Goal: Task Accomplishment & Management: Manage account settings

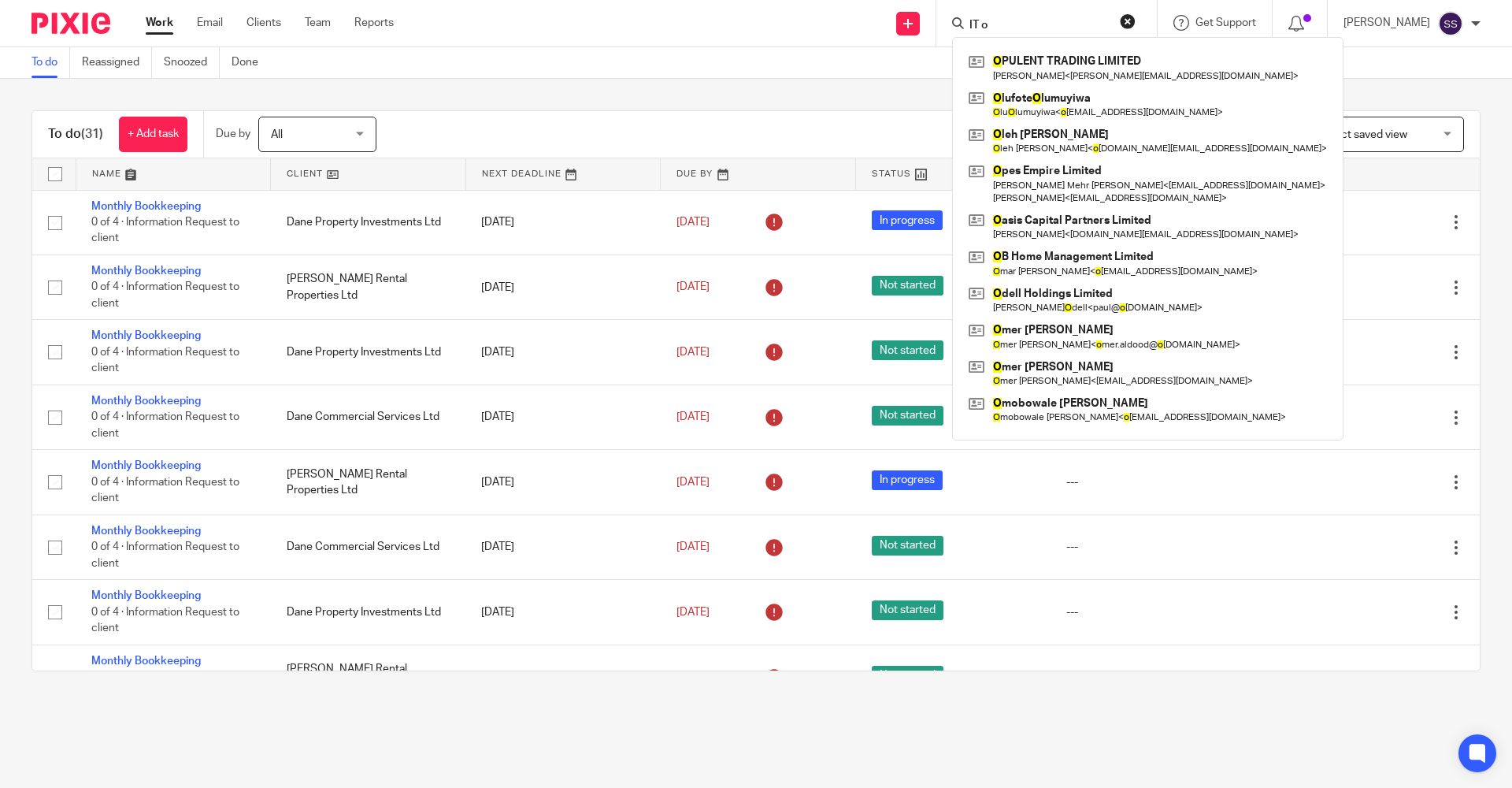
click at [1004, 21] on input "IT o" at bounding box center [1039, 26] width 142 height 14
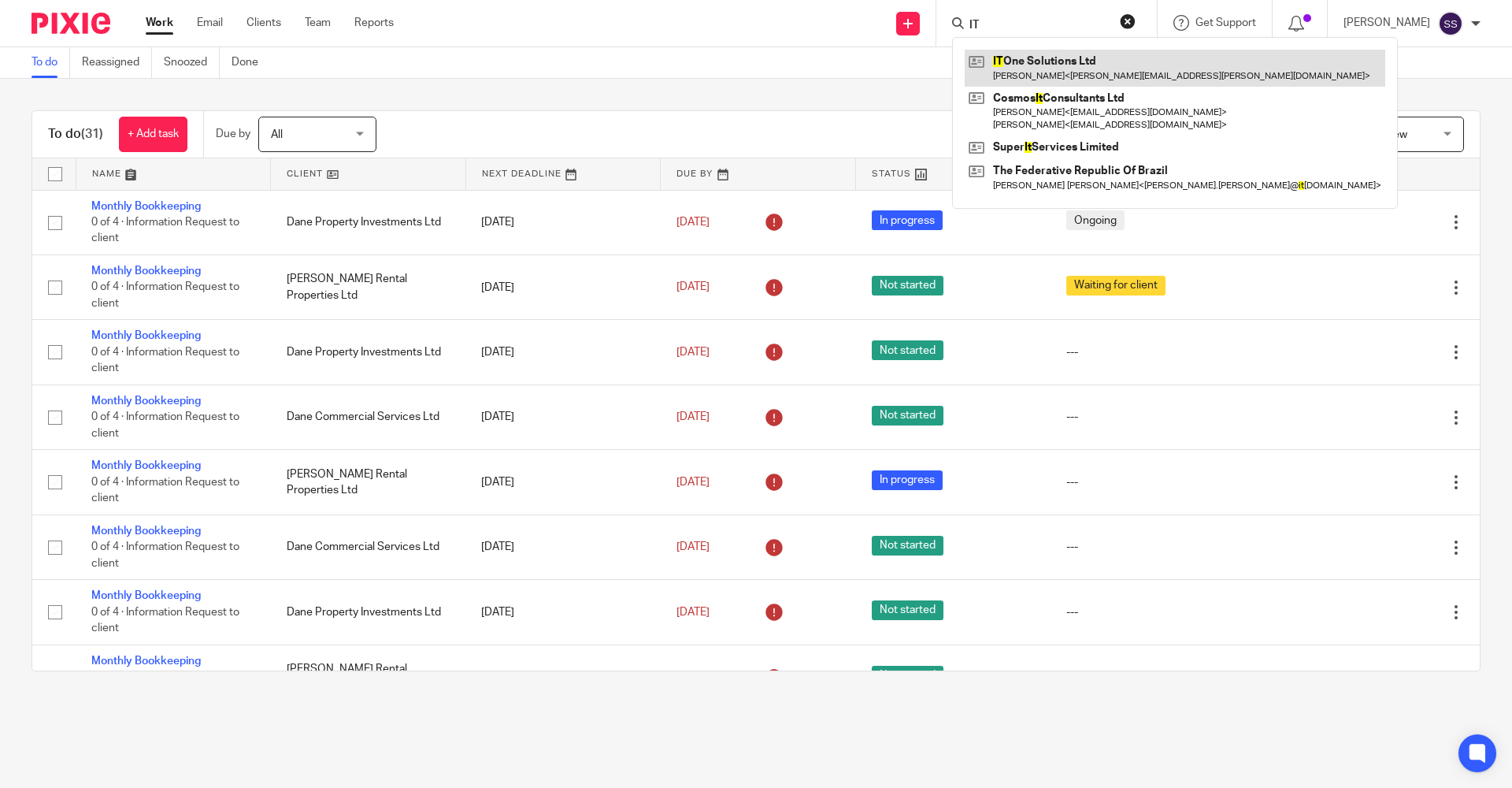
type input "IT"
click at [1016, 65] on link at bounding box center [1175, 68] width 421 height 36
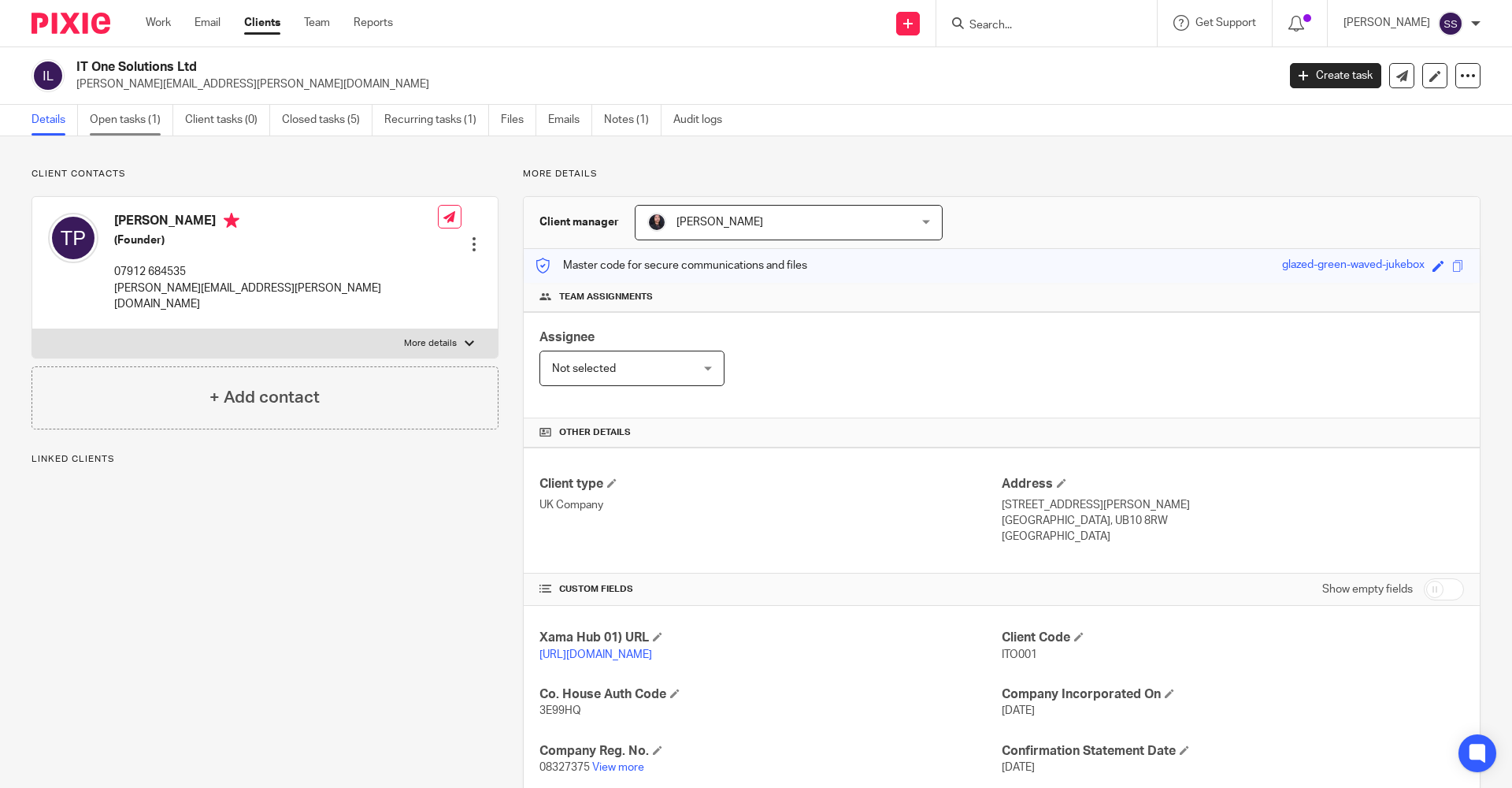
click at [115, 120] on link "Open tasks (1)" at bounding box center [132, 120] width 84 height 31
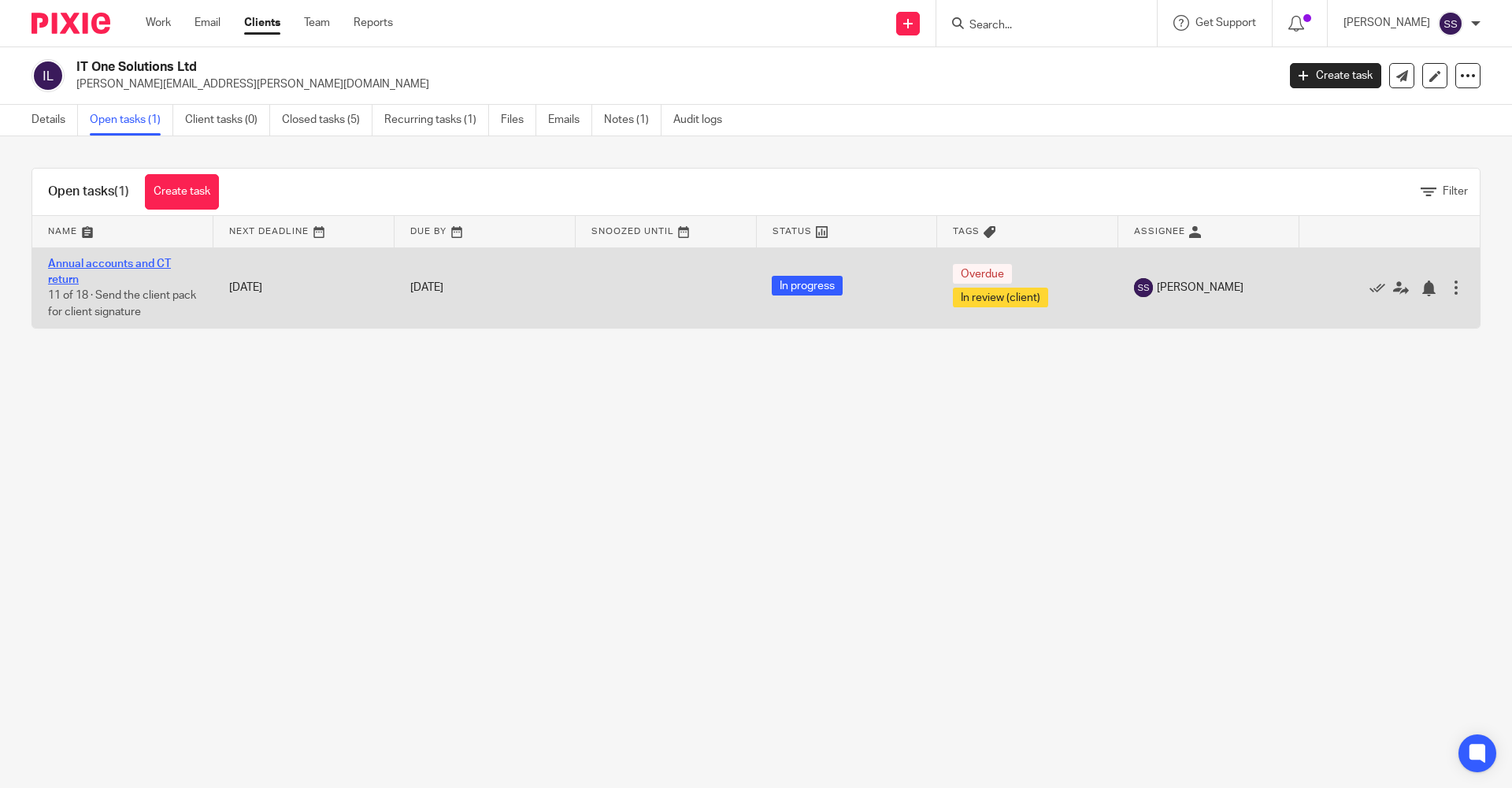
click at [124, 259] on link "Annual accounts and CT return" at bounding box center [109, 272] width 123 height 27
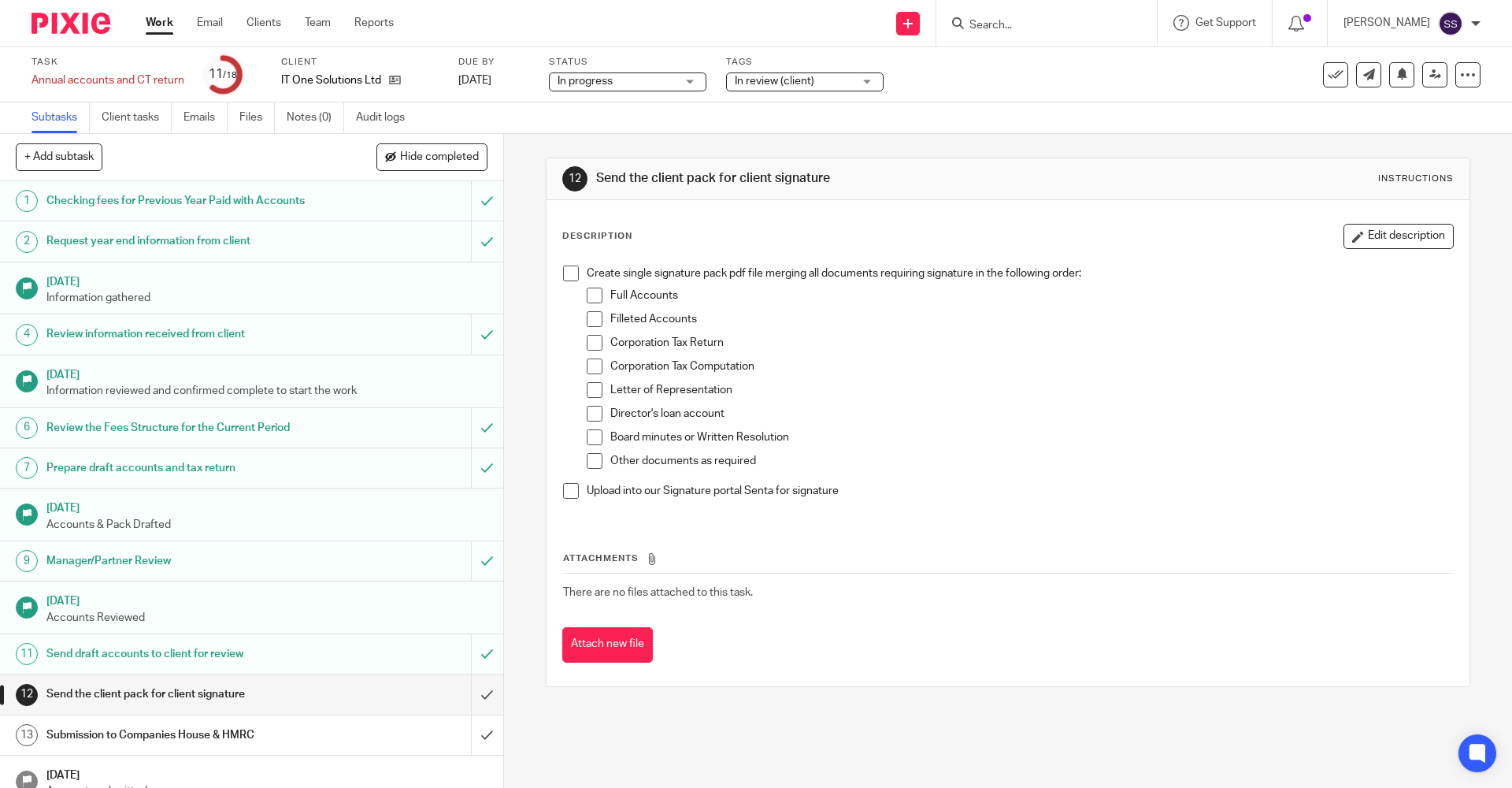
click at [789, 73] on span "In review (client)" at bounding box center [794, 81] width 118 height 16
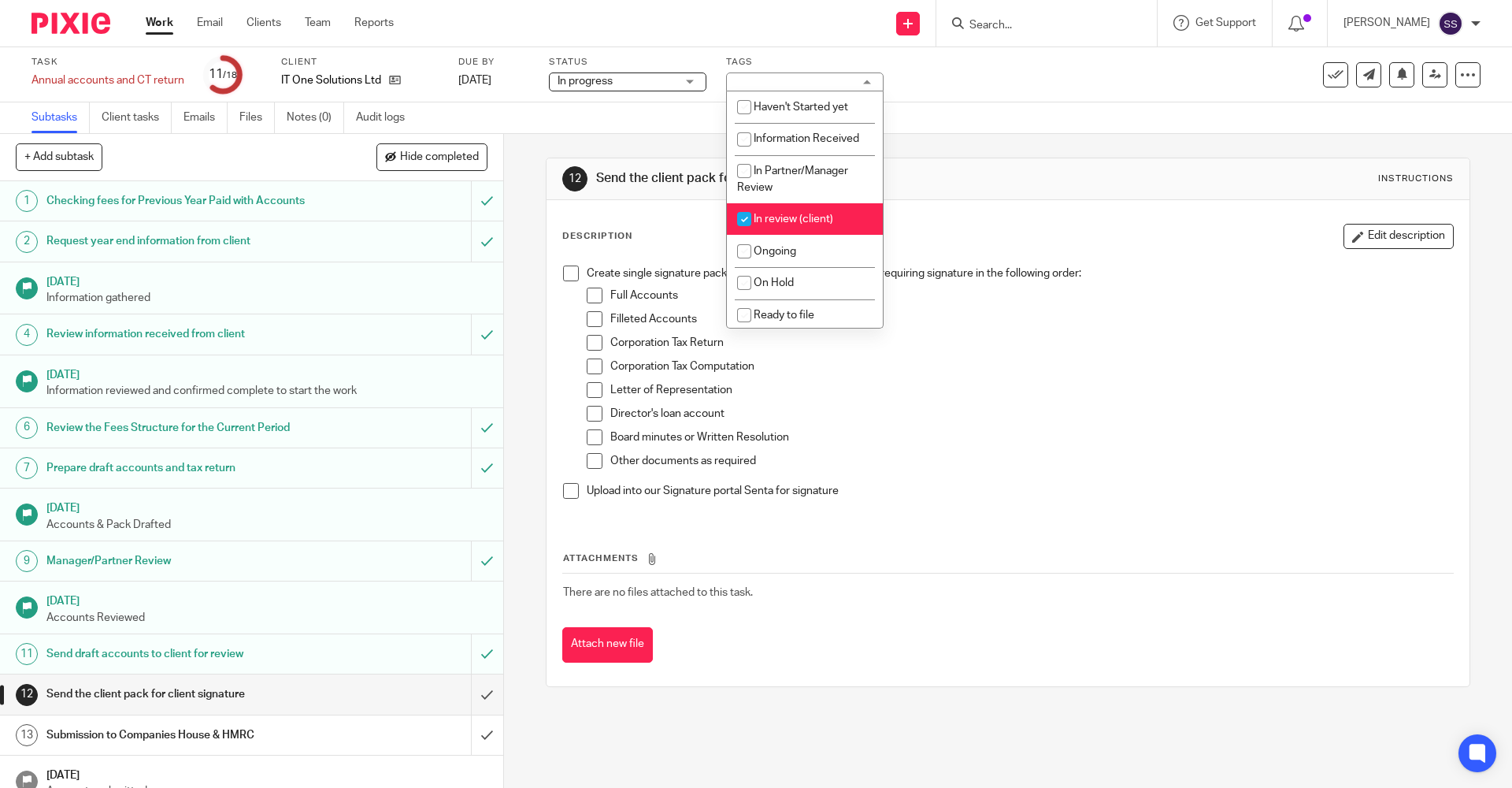
click at [795, 218] on span "In review (client)" at bounding box center [793, 219] width 79 height 11
checkbox input "false"
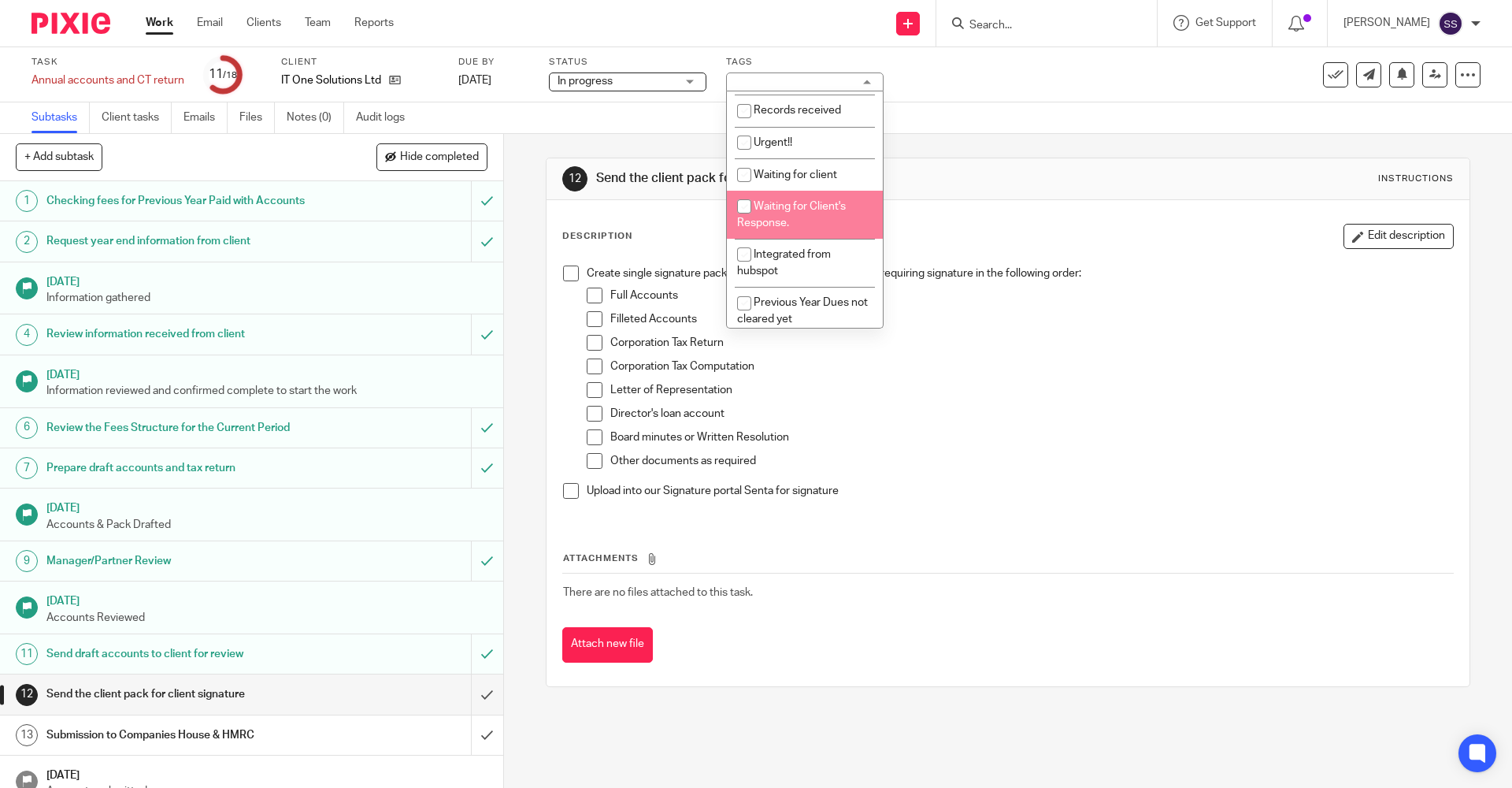
click at [795, 218] on li "Waiting for Client's Response." at bounding box center [804, 215] width 155 height 48
checkbox input "true"
click at [945, 170] on div "12 Send the client pack for client signature Instructions" at bounding box center [1008, 178] width 891 height 25
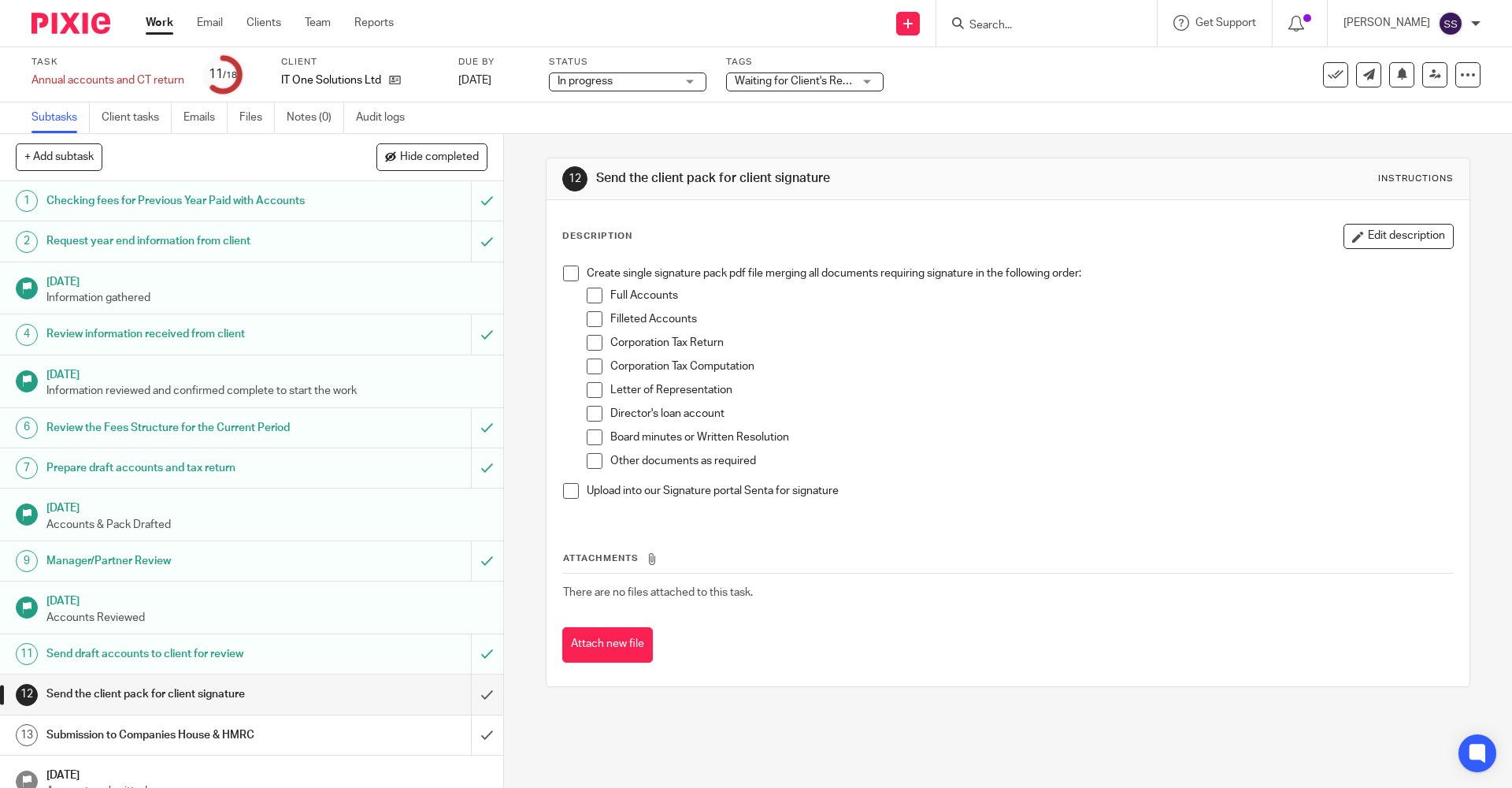
click at [589, 301] on span at bounding box center [594, 295] width 16 height 16
click at [587, 321] on span at bounding box center [594, 319] width 16 height 16
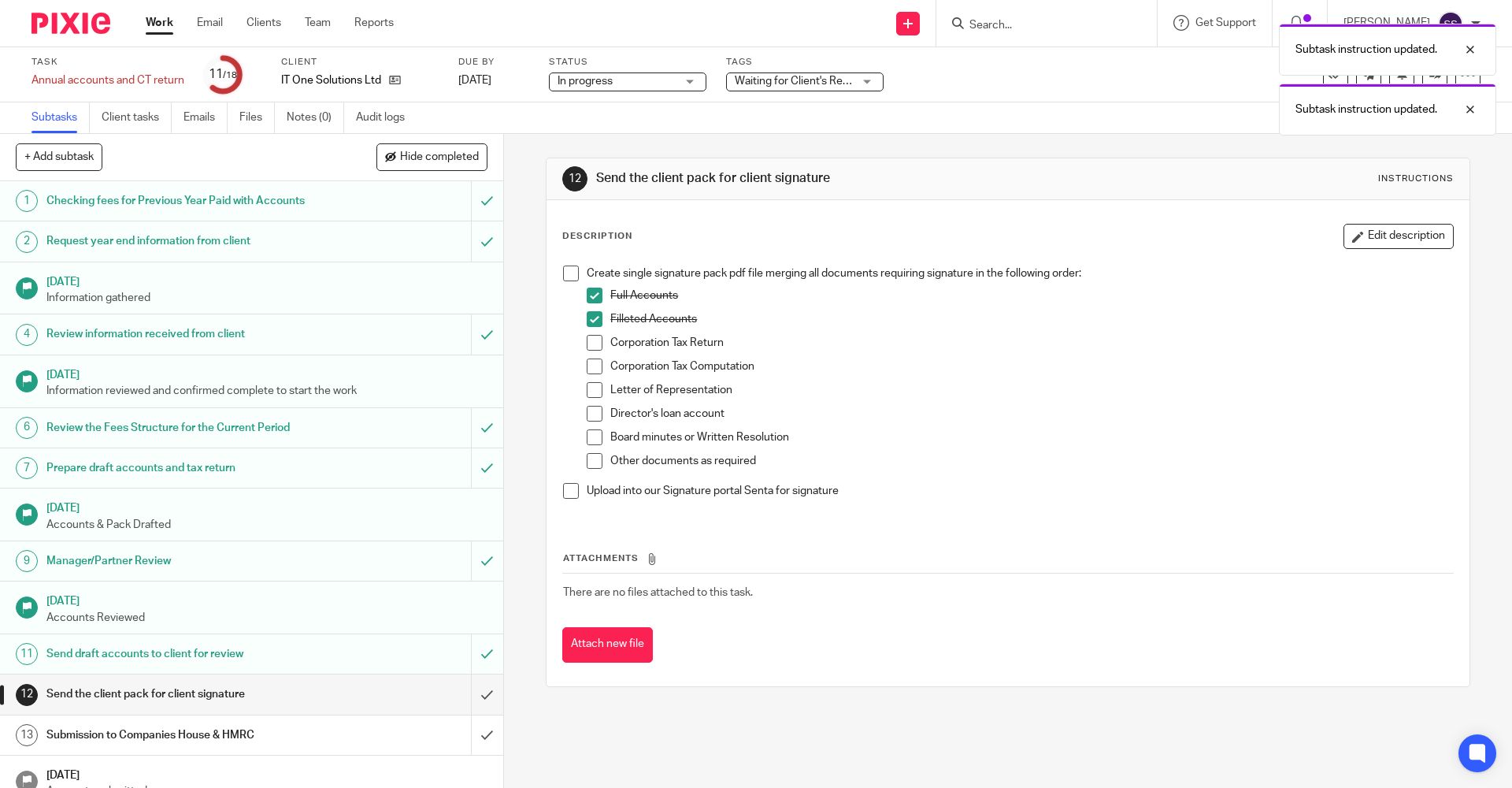
click at [588, 347] on span at bounding box center [594, 342] width 16 height 16
click at [594, 363] on span at bounding box center [594, 366] width 16 height 16
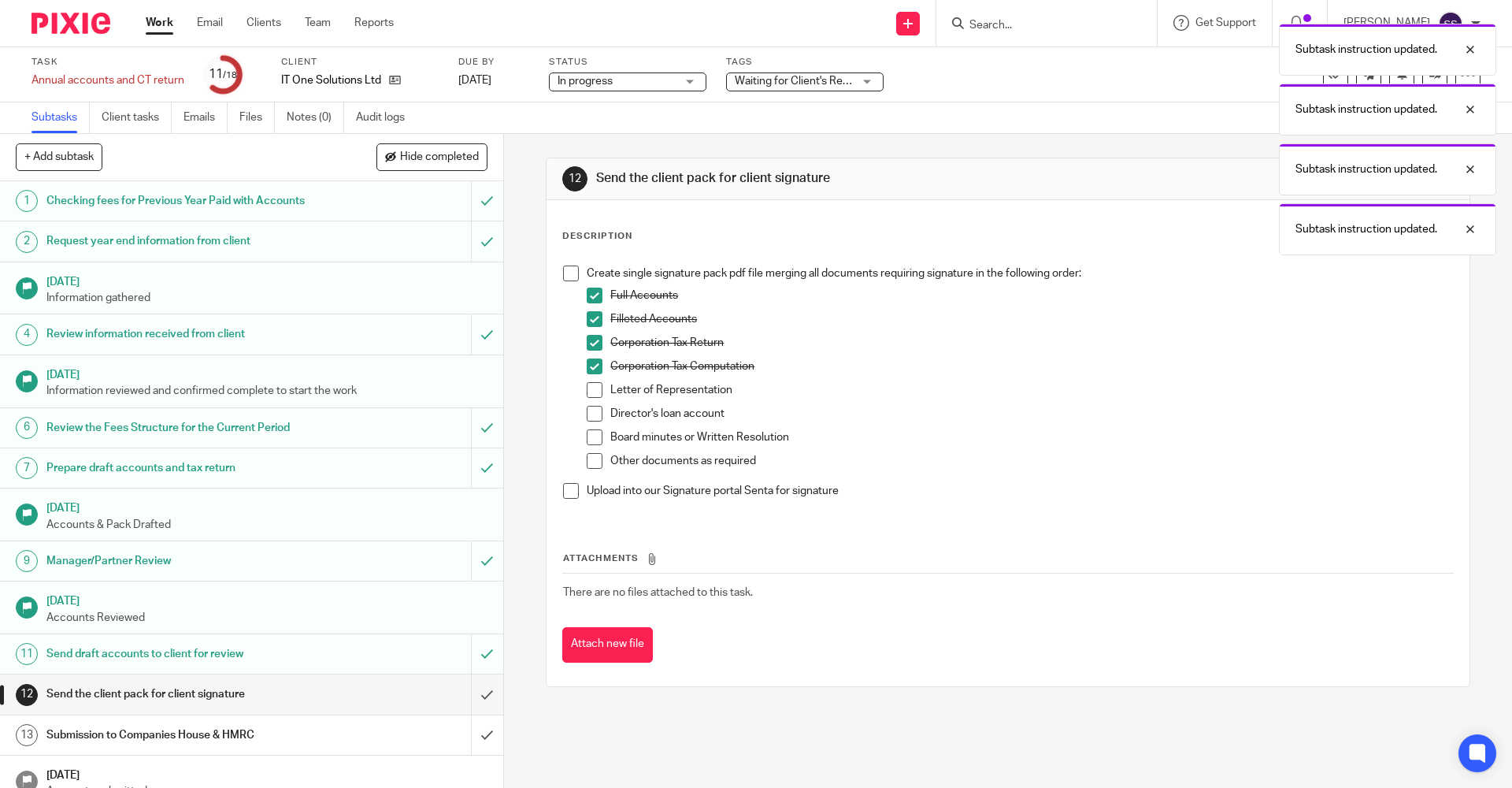
click at [594, 391] on span at bounding box center [594, 389] width 16 height 16
click at [590, 421] on span at bounding box center [594, 413] width 16 height 16
click at [591, 443] on span at bounding box center [594, 437] width 16 height 16
click at [591, 464] on span at bounding box center [594, 461] width 16 height 16
click at [564, 276] on span at bounding box center [570, 273] width 16 height 16
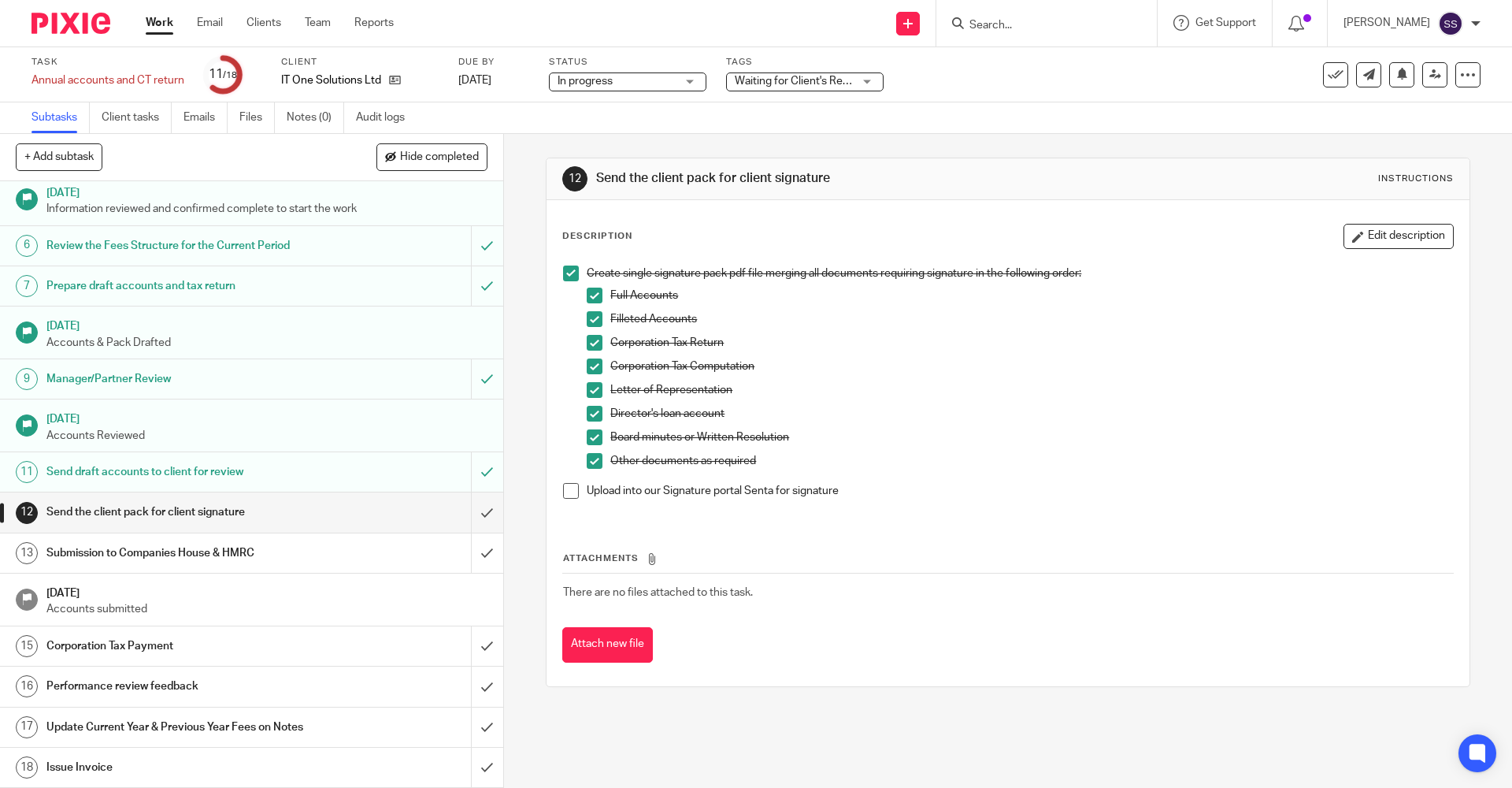
scroll to position [103, 0]
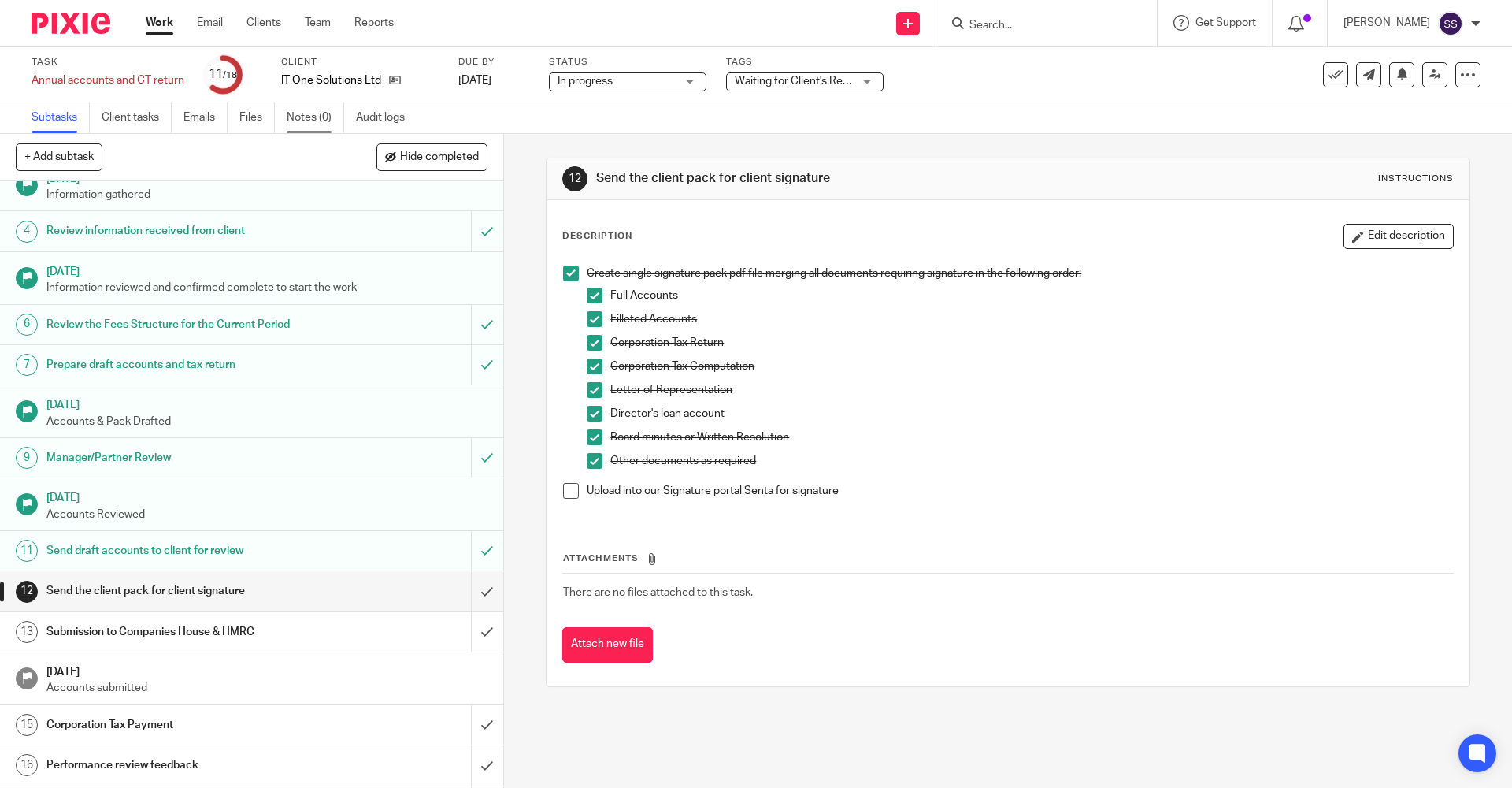
click at [315, 116] on link "Notes (0)" at bounding box center [316, 117] width 57 height 31
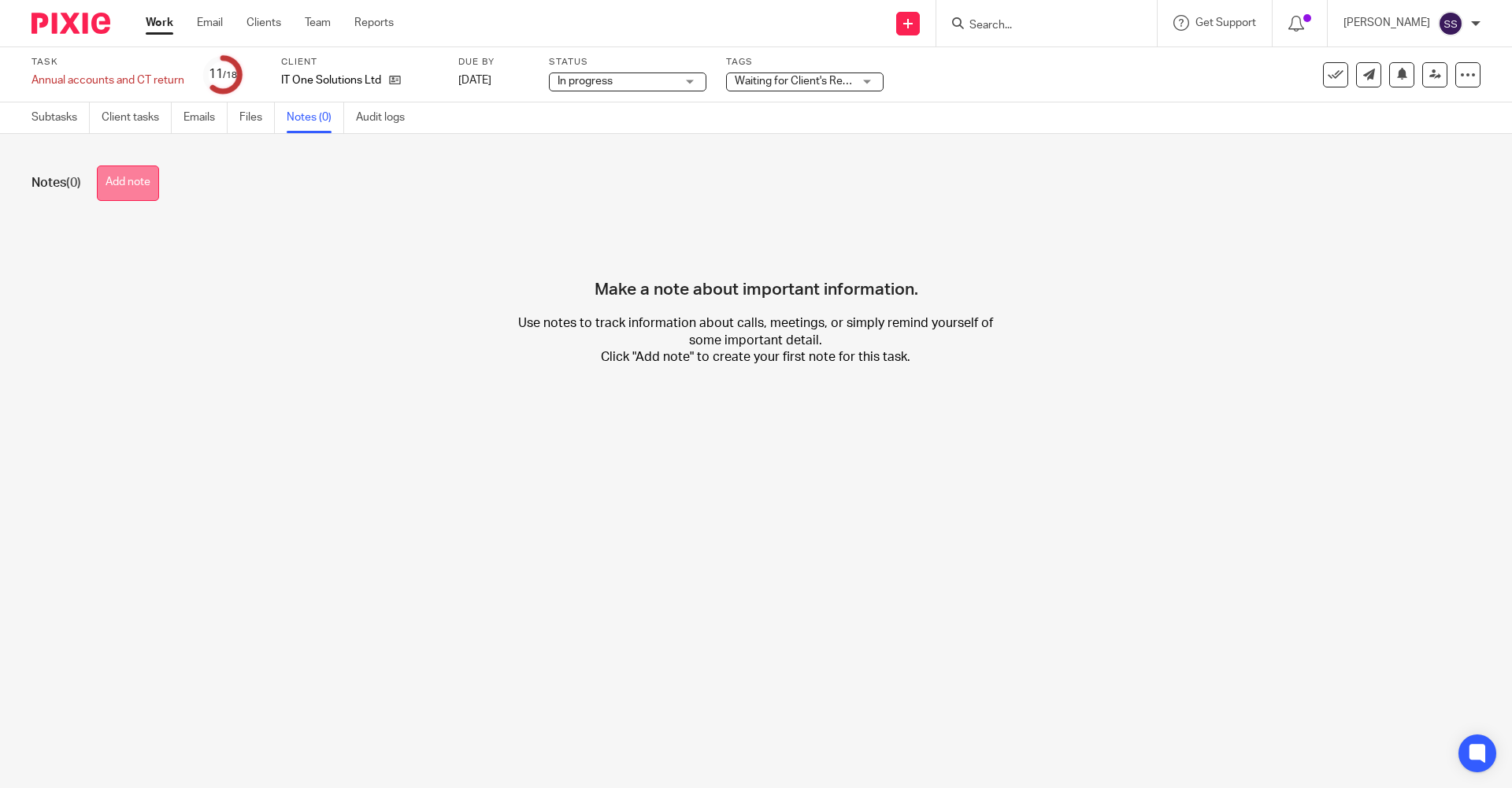
click at [120, 171] on button "Add note" at bounding box center [128, 182] width 62 height 35
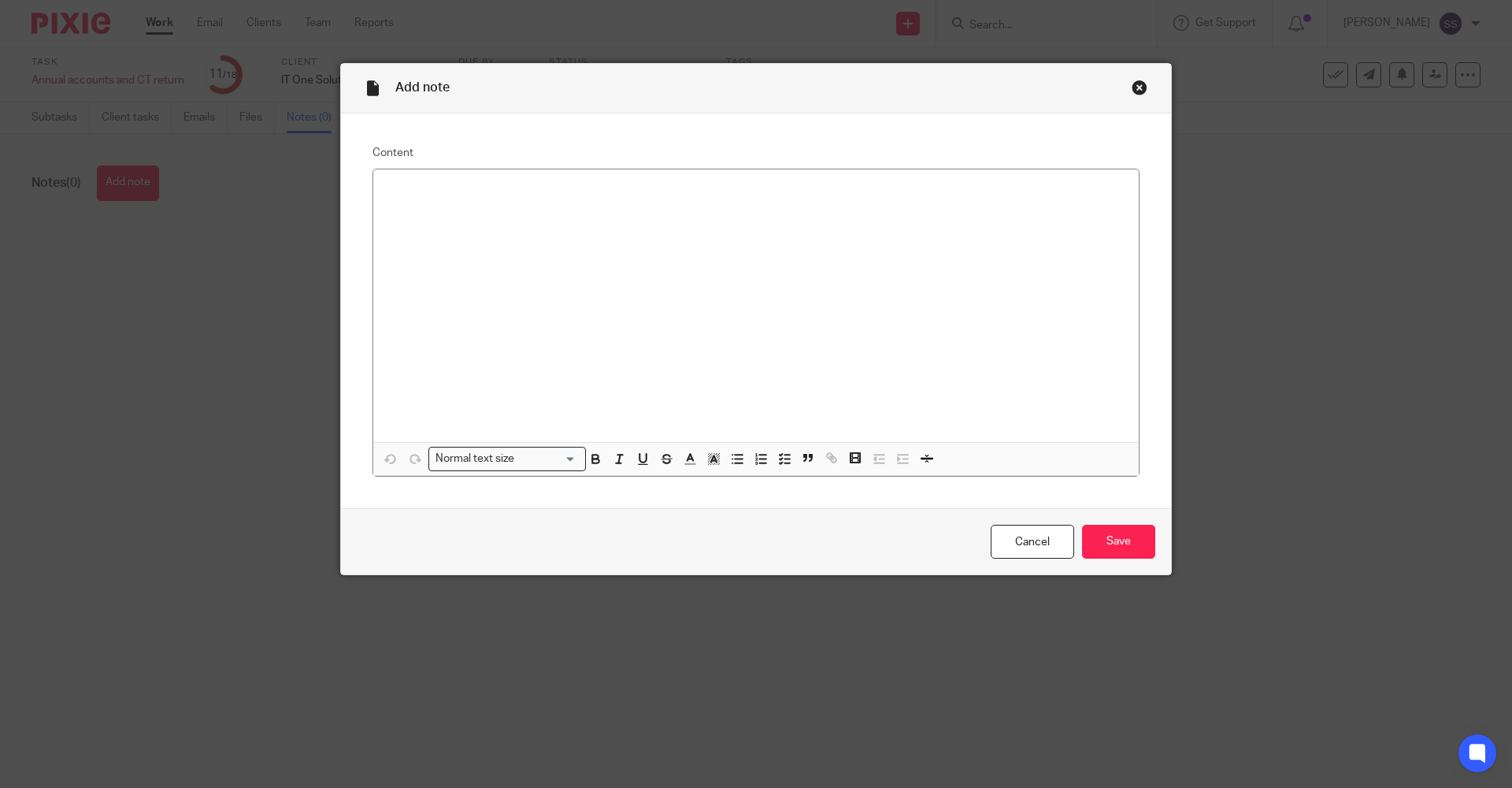
click at [1135, 92] on div "Close this dialog window" at bounding box center [1140, 87] width 16 height 16
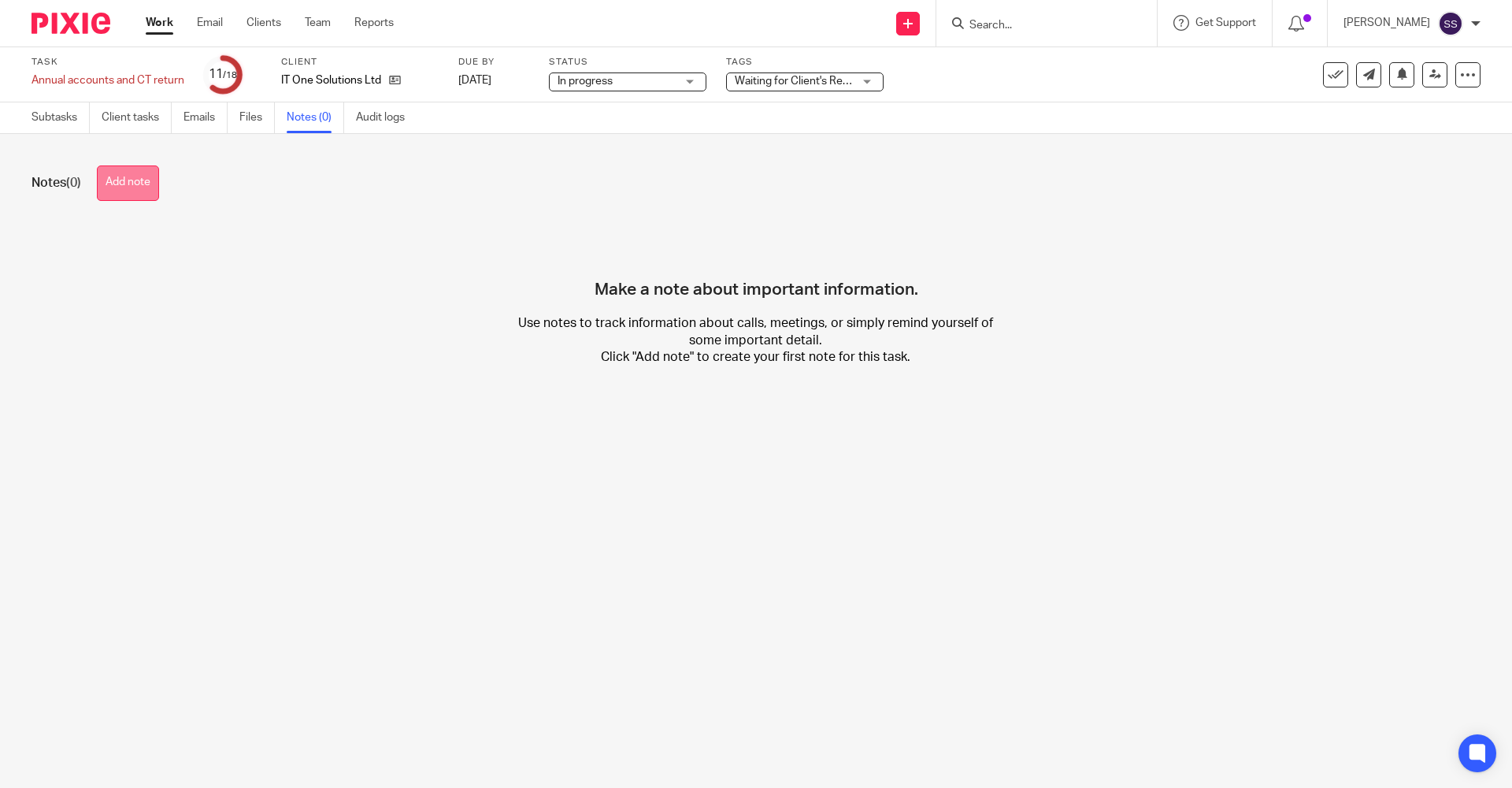
click at [132, 190] on button "Add note" at bounding box center [128, 182] width 62 height 35
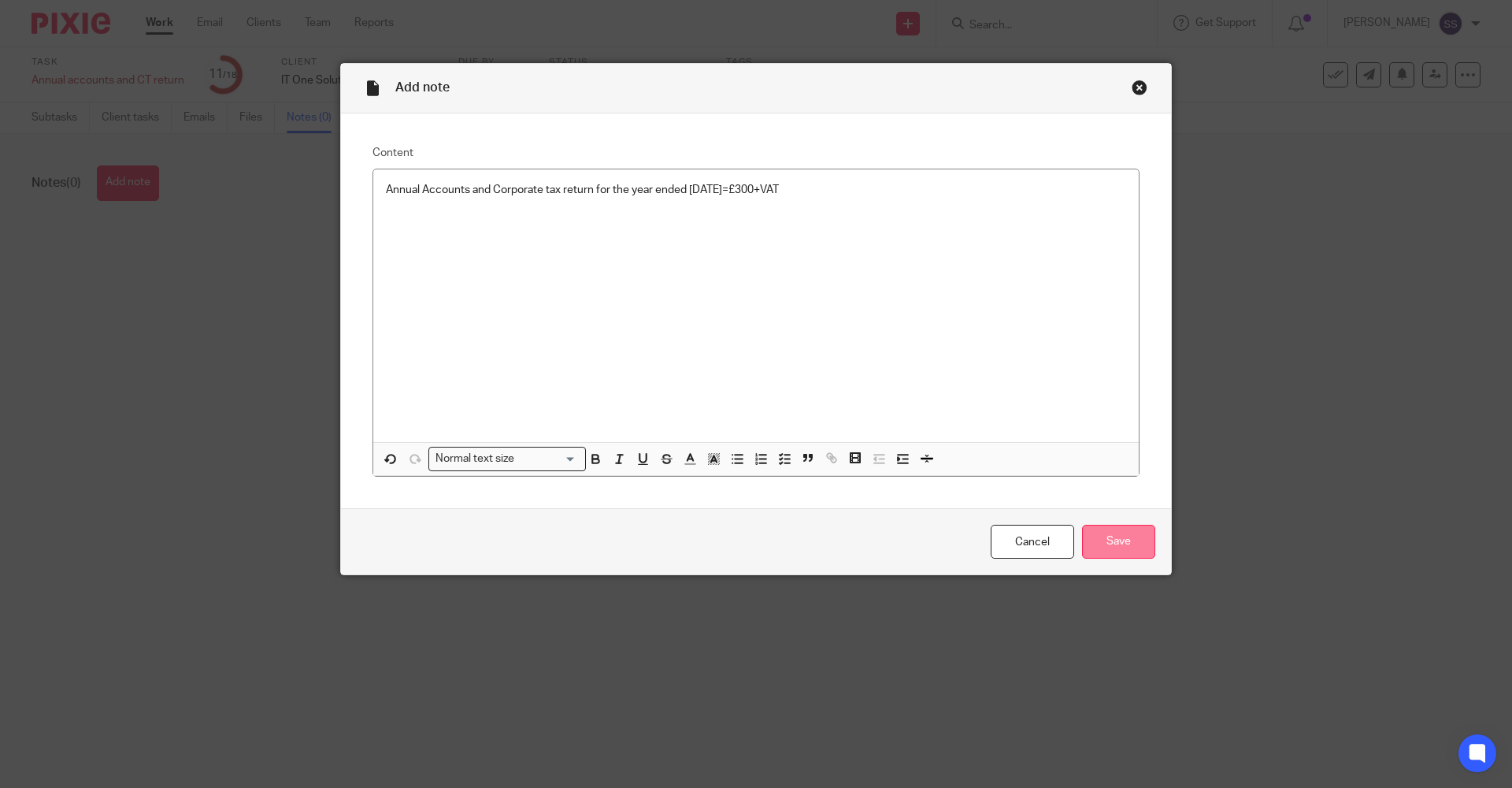
click at [1118, 546] on input "Save" at bounding box center [1119, 542] width 73 height 34
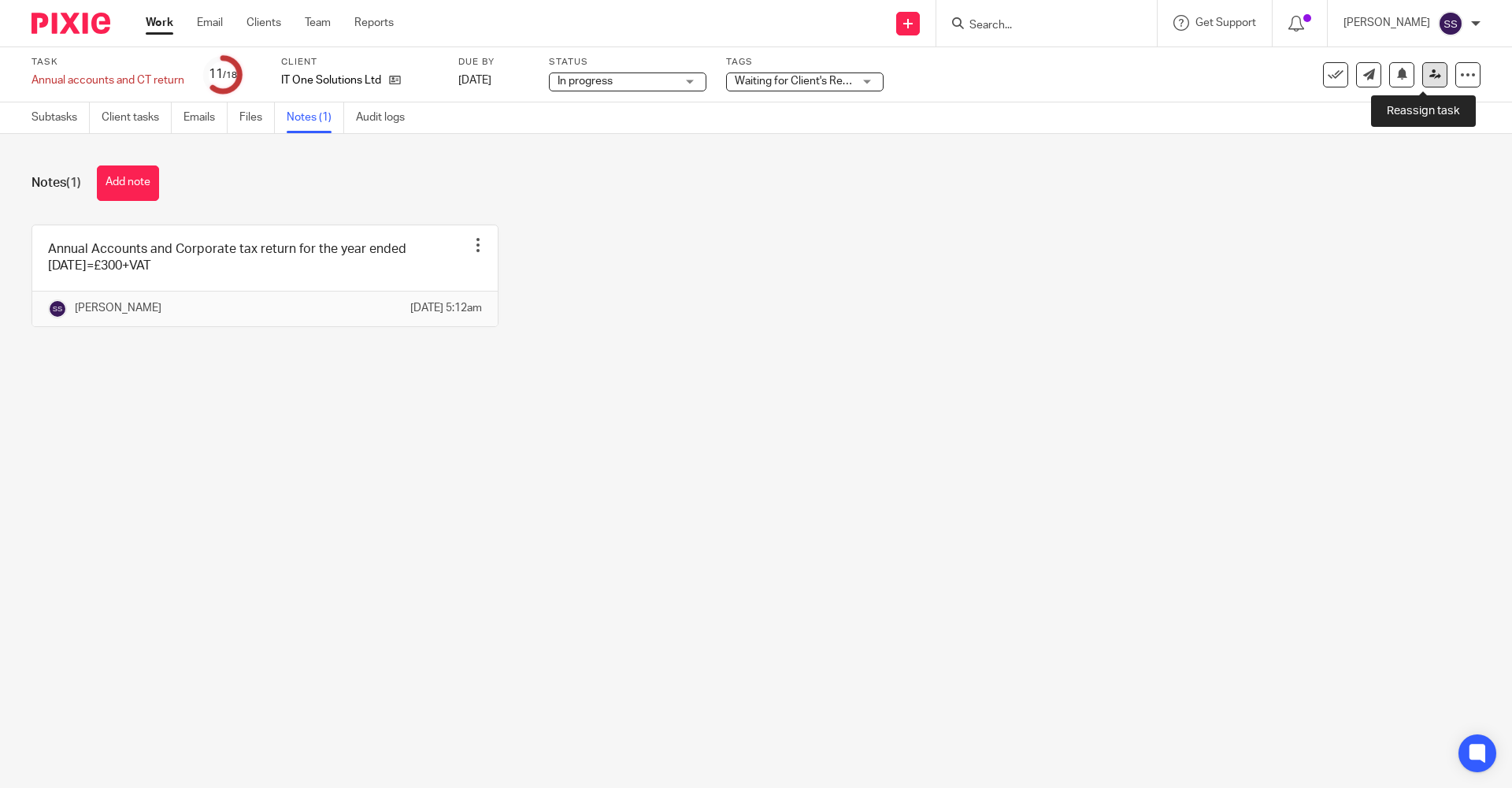
click at [1430, 79] on icon at bounding box center [1436, 74] width 11 height 11
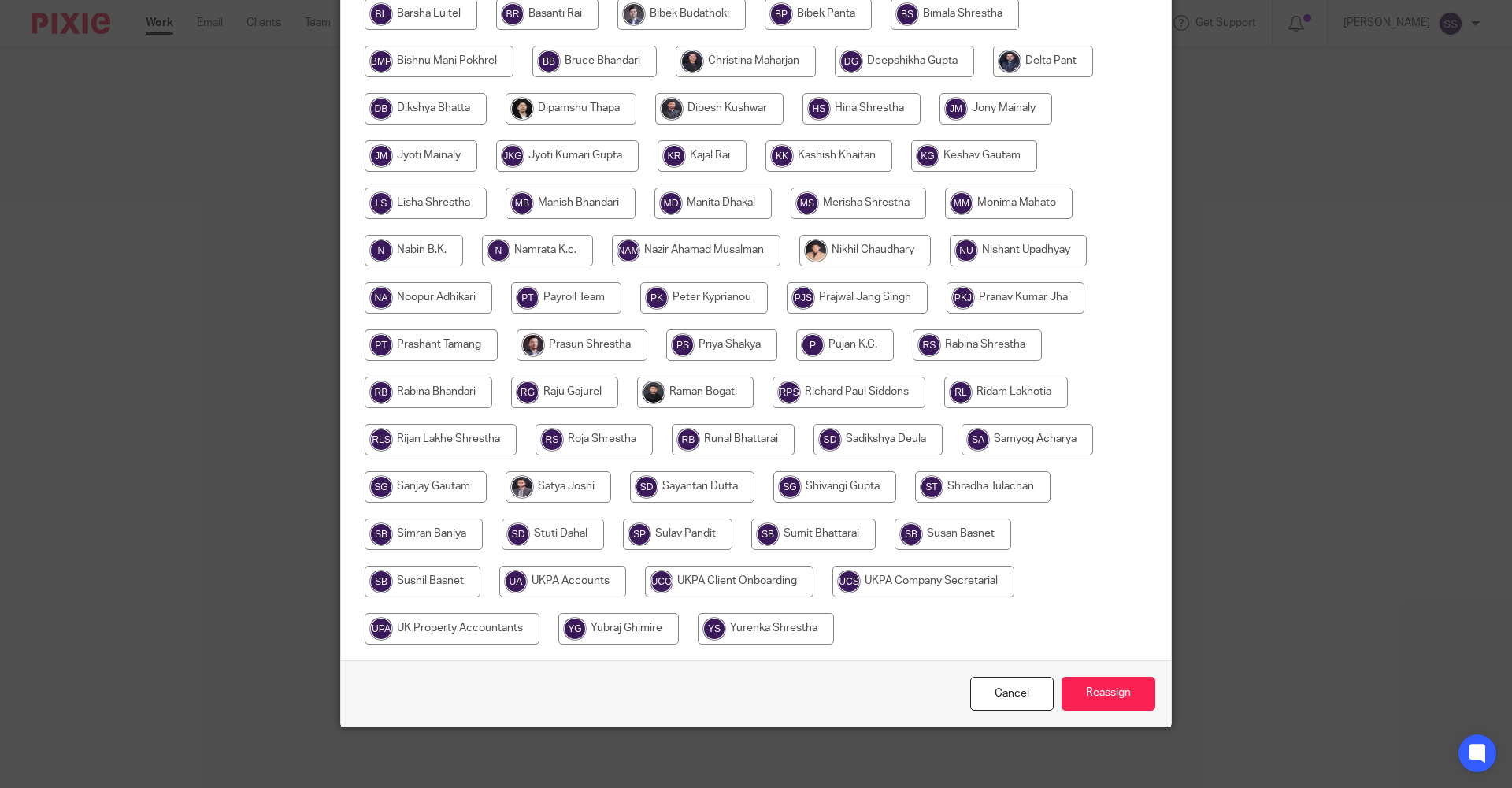
scroll to position [431, 0]
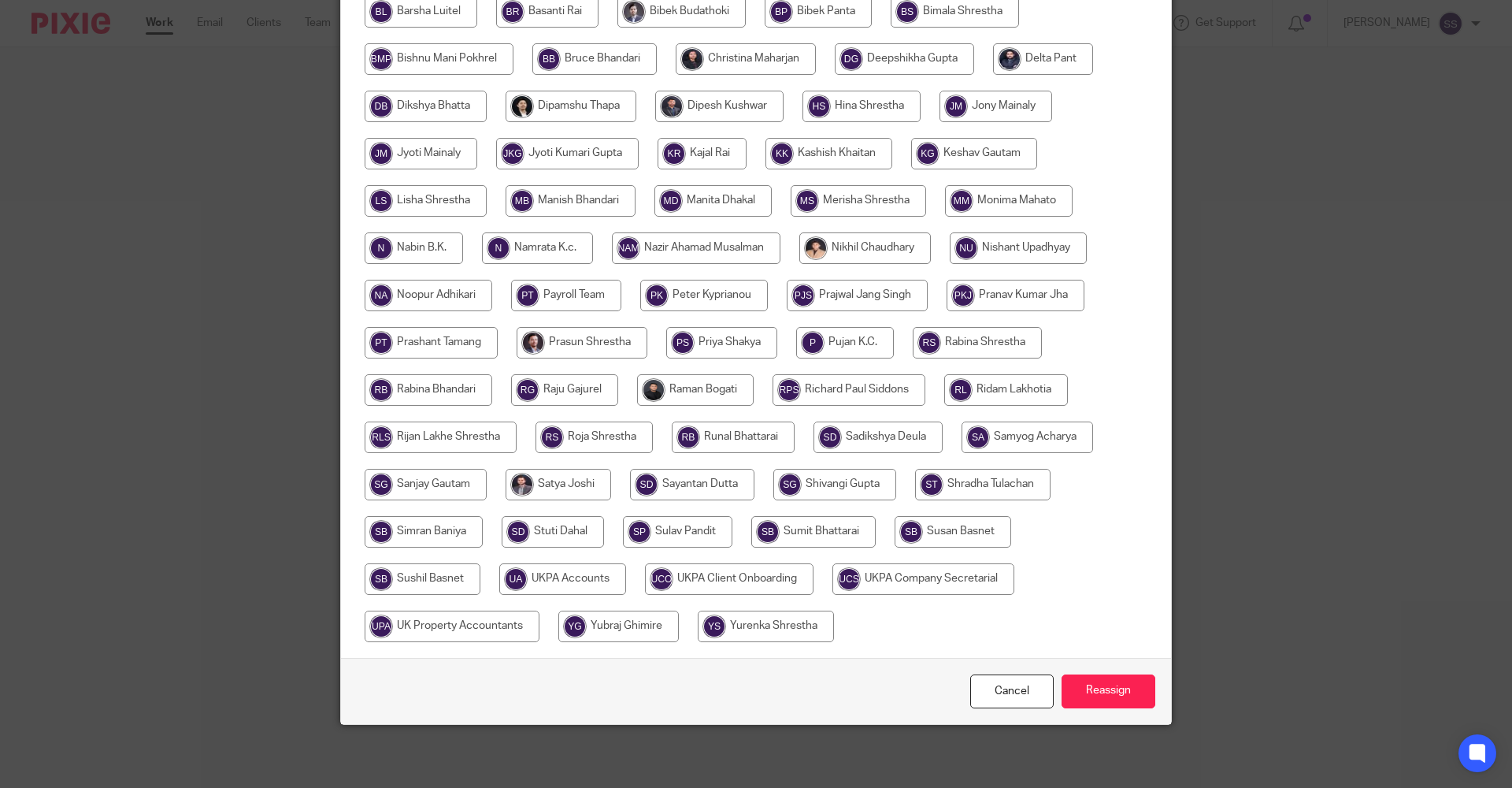
click at [556, 587] on input "radio" at bounding box center [563, 578] width 127 height 31
radio input "true"
click at [1082, 688] on input "Reassign" at bounding box center [1108, 692] width 93 height 34
